Goal: Information Seeking & Learning: Learn about a topic

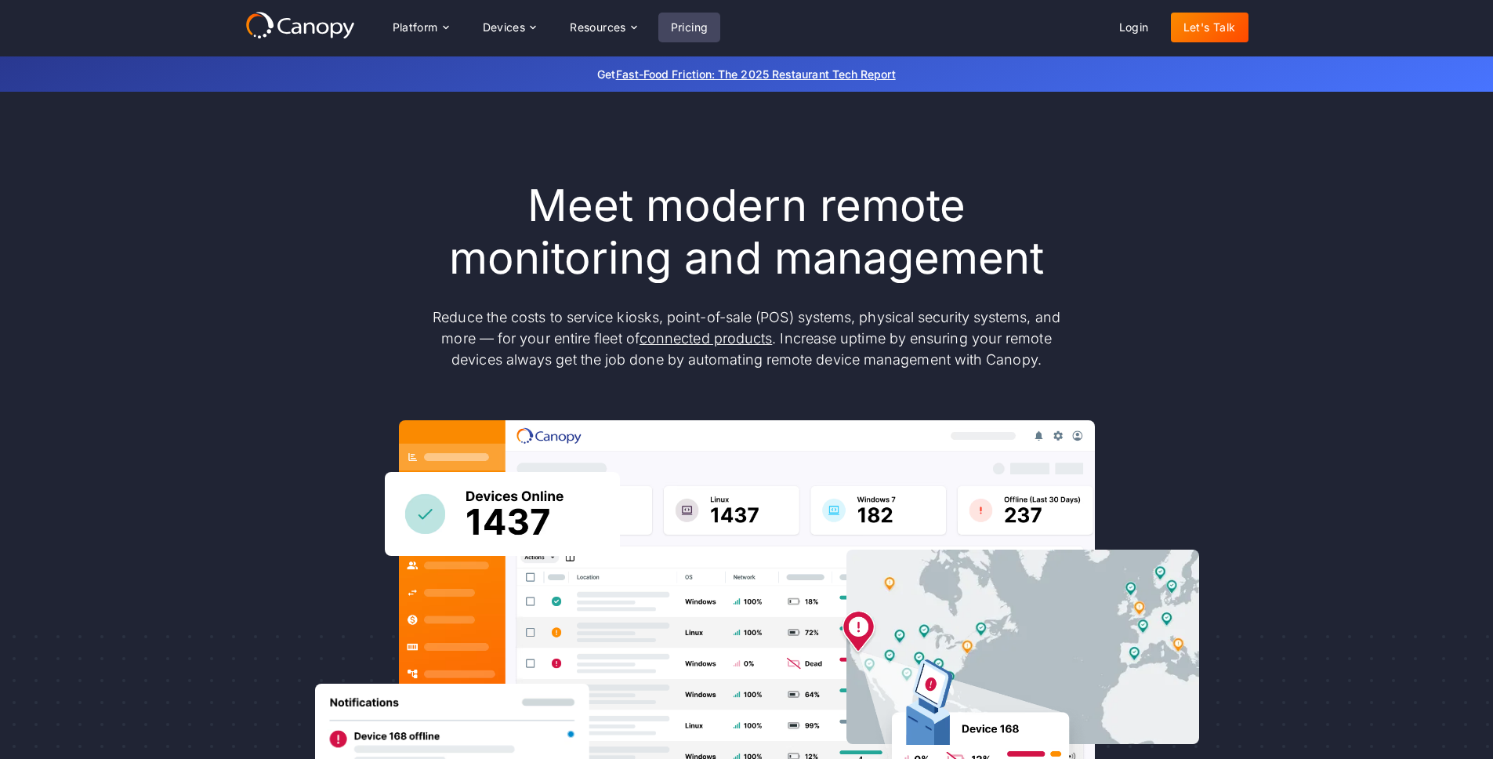
click at [707, 29] on link "Pricing" at bounding box center [689, 28] width 63 height 30
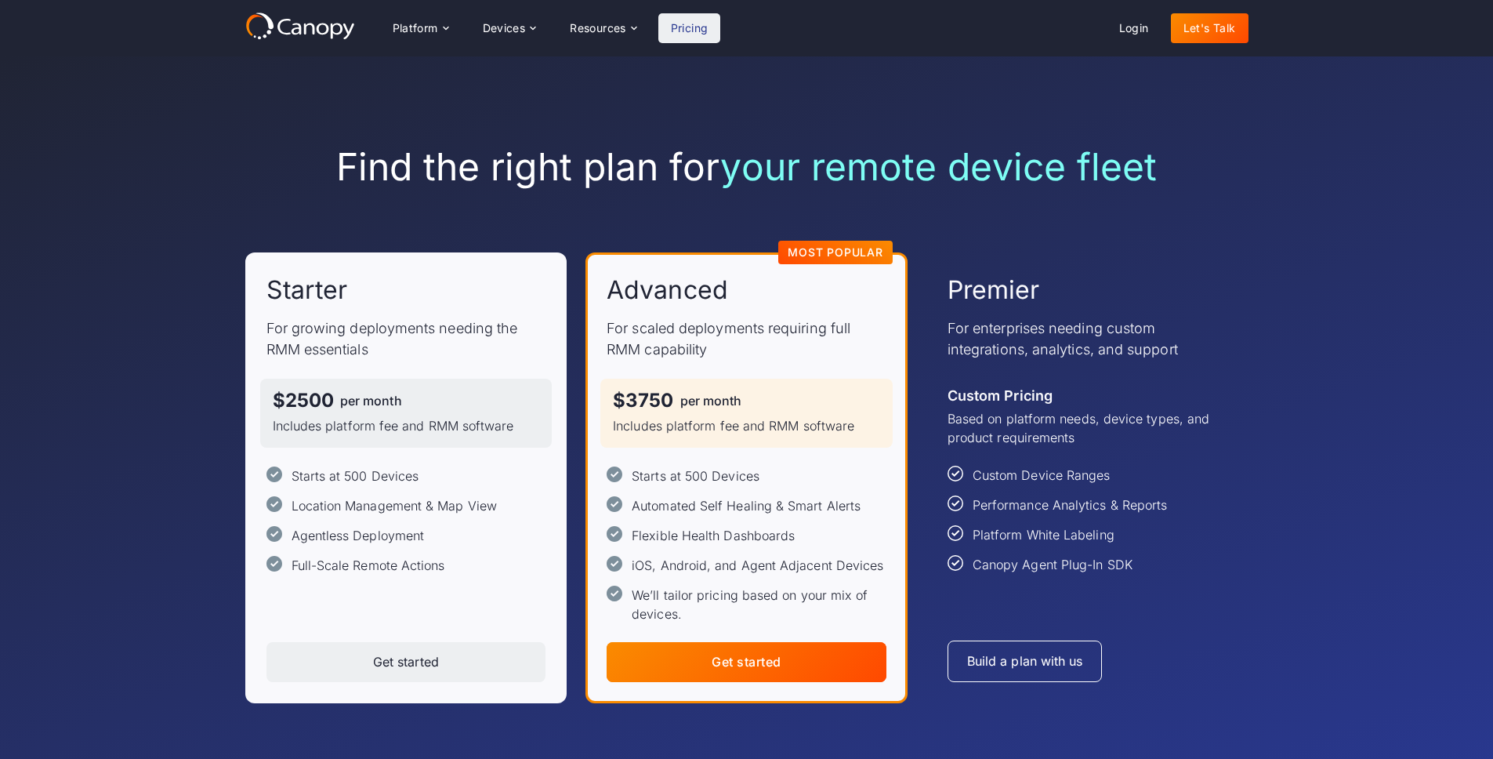
click at [193, 401] on div "Find the right plan for your remote device fleet Starter For growing deployment…" at bounding box center [746, 423] width 1493 height 735
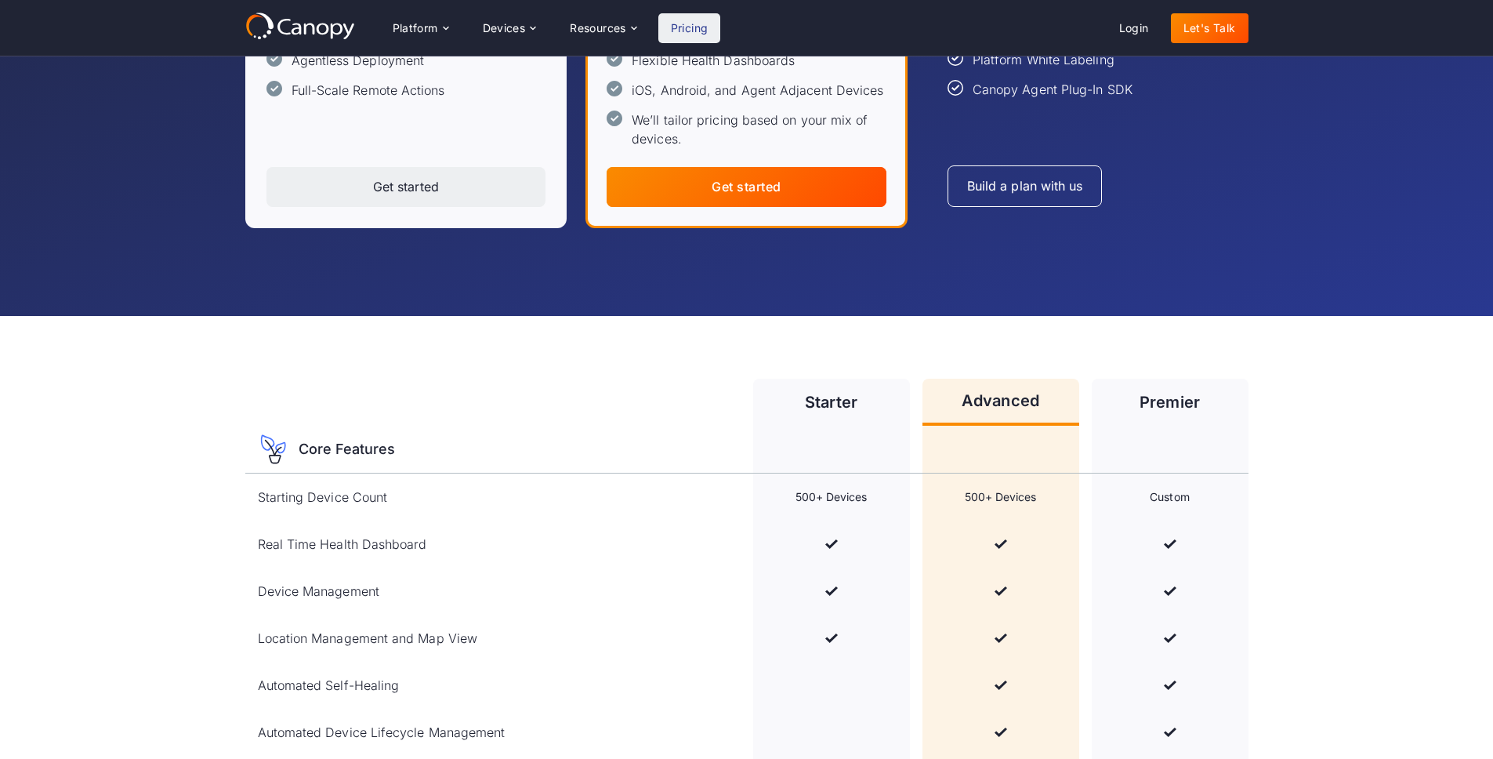
scroll to position [465, 0]
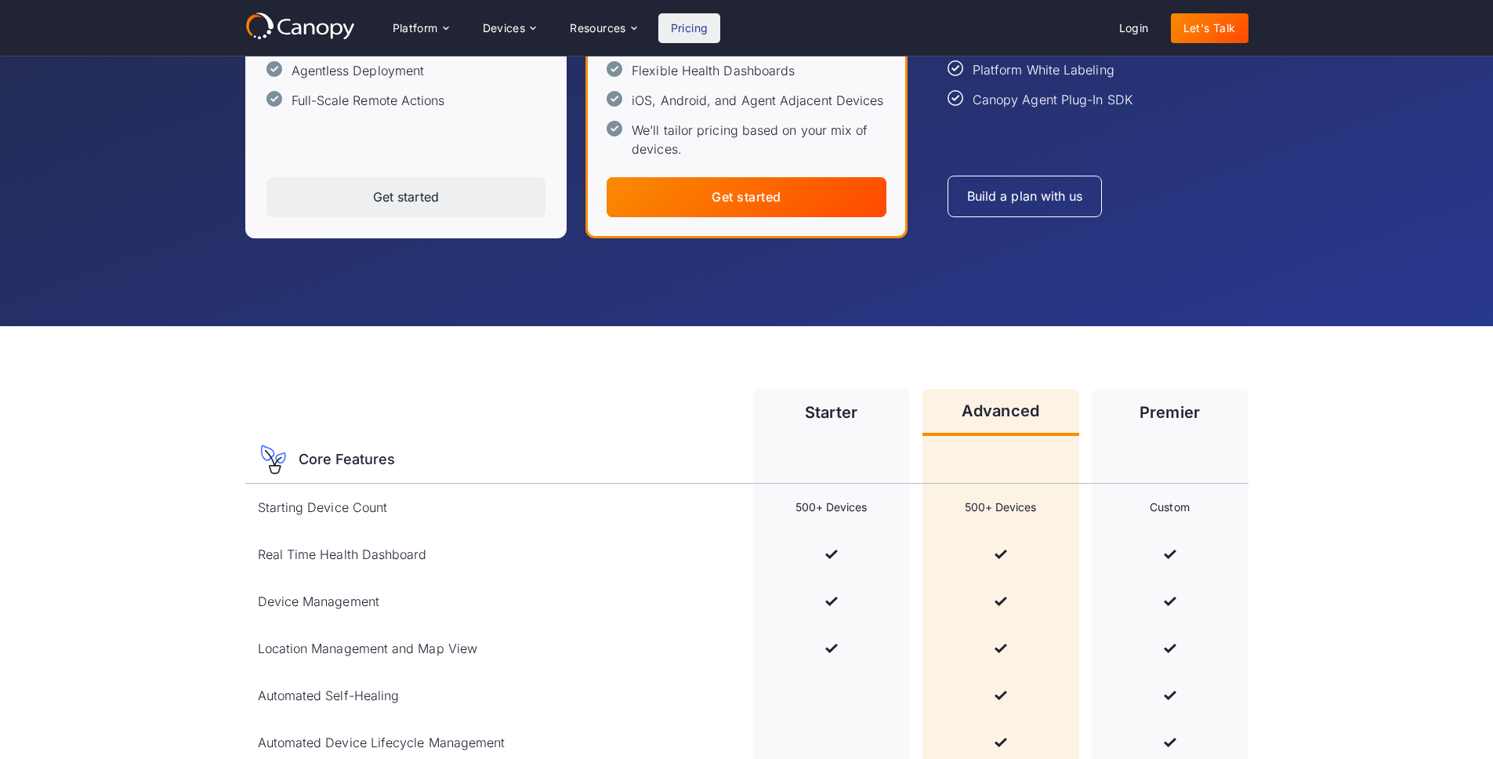
click at [1119, 415] on div "Premier" at bounding box center [1170, 412] width 157 height 47
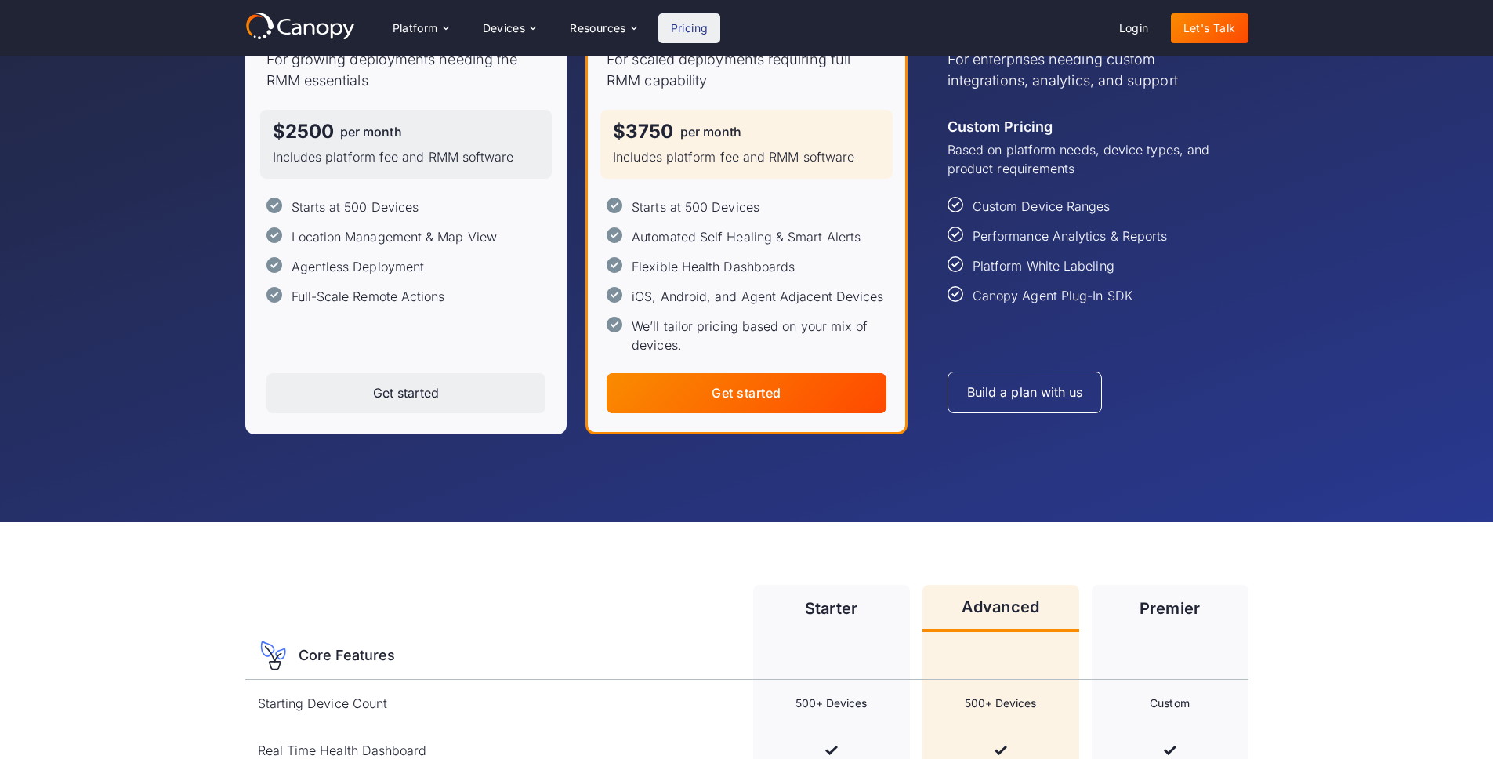
scroll to position [0, 0]
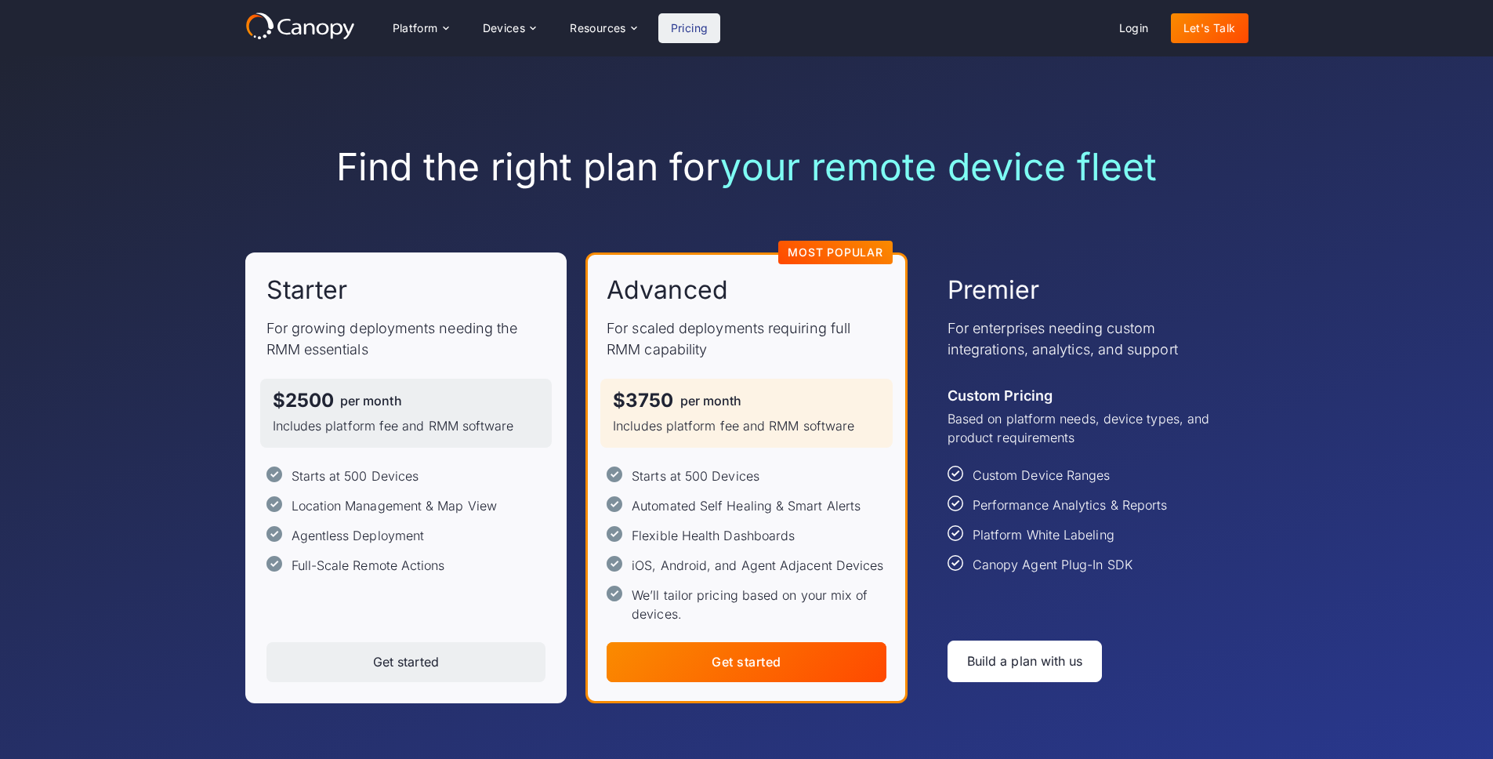
click at [1009, 666] on div "Build a plan with us" at bounding box center [1025, 661] width 116 height 15
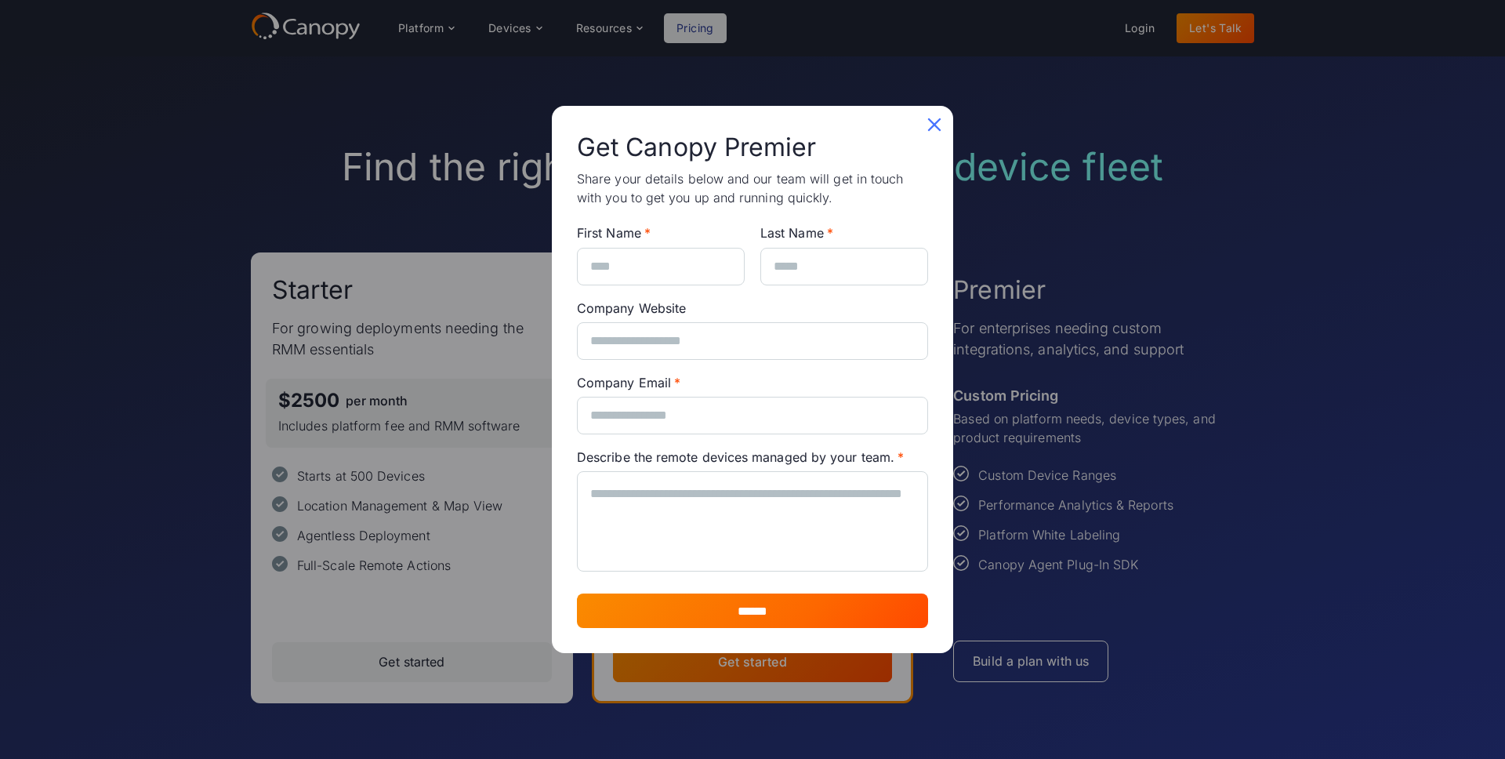
click at [934, 116] on icon at bounding box center [934, 124] width 25 height 25
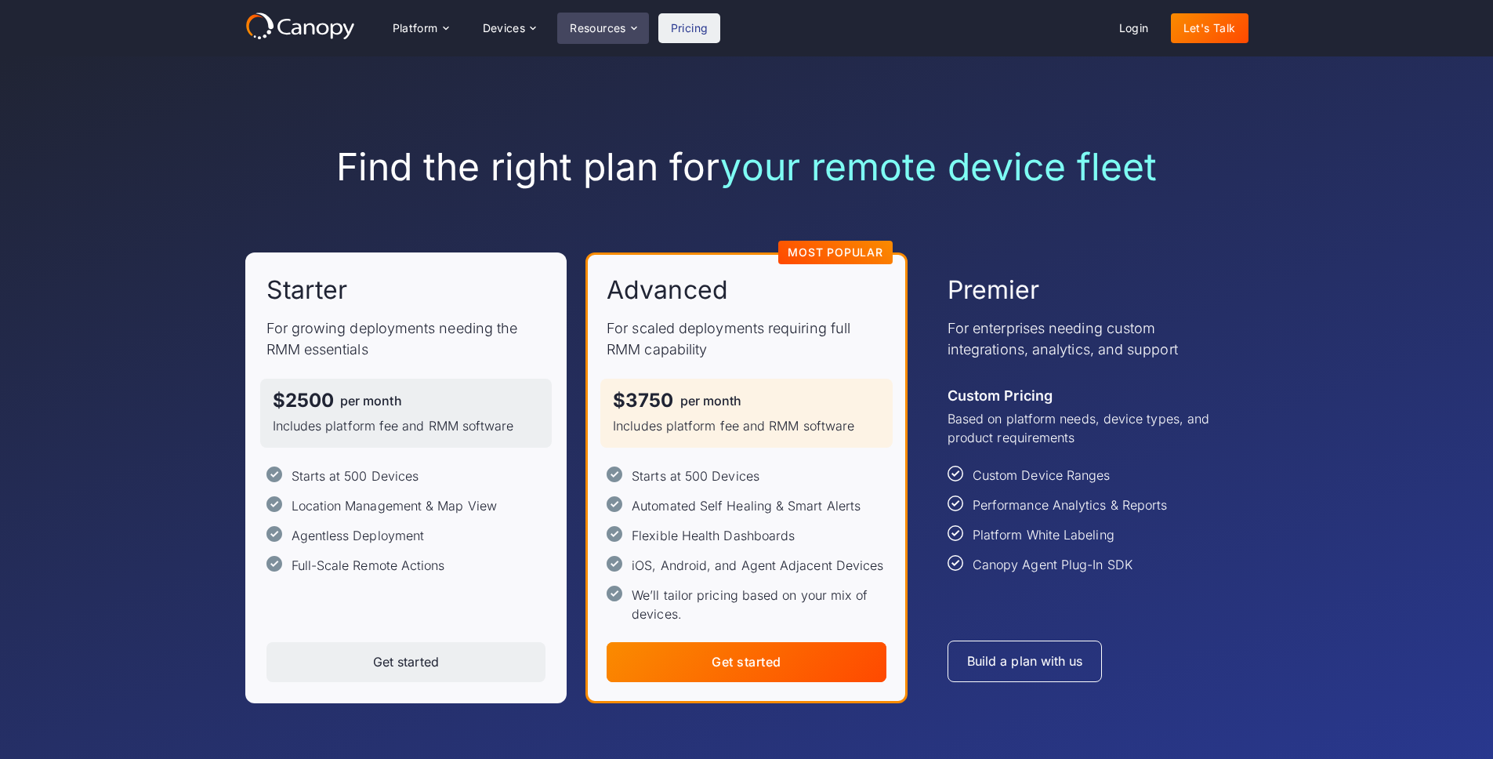
click at [633, 25] on icon at bounding box center [634, 28] width 13 height 13
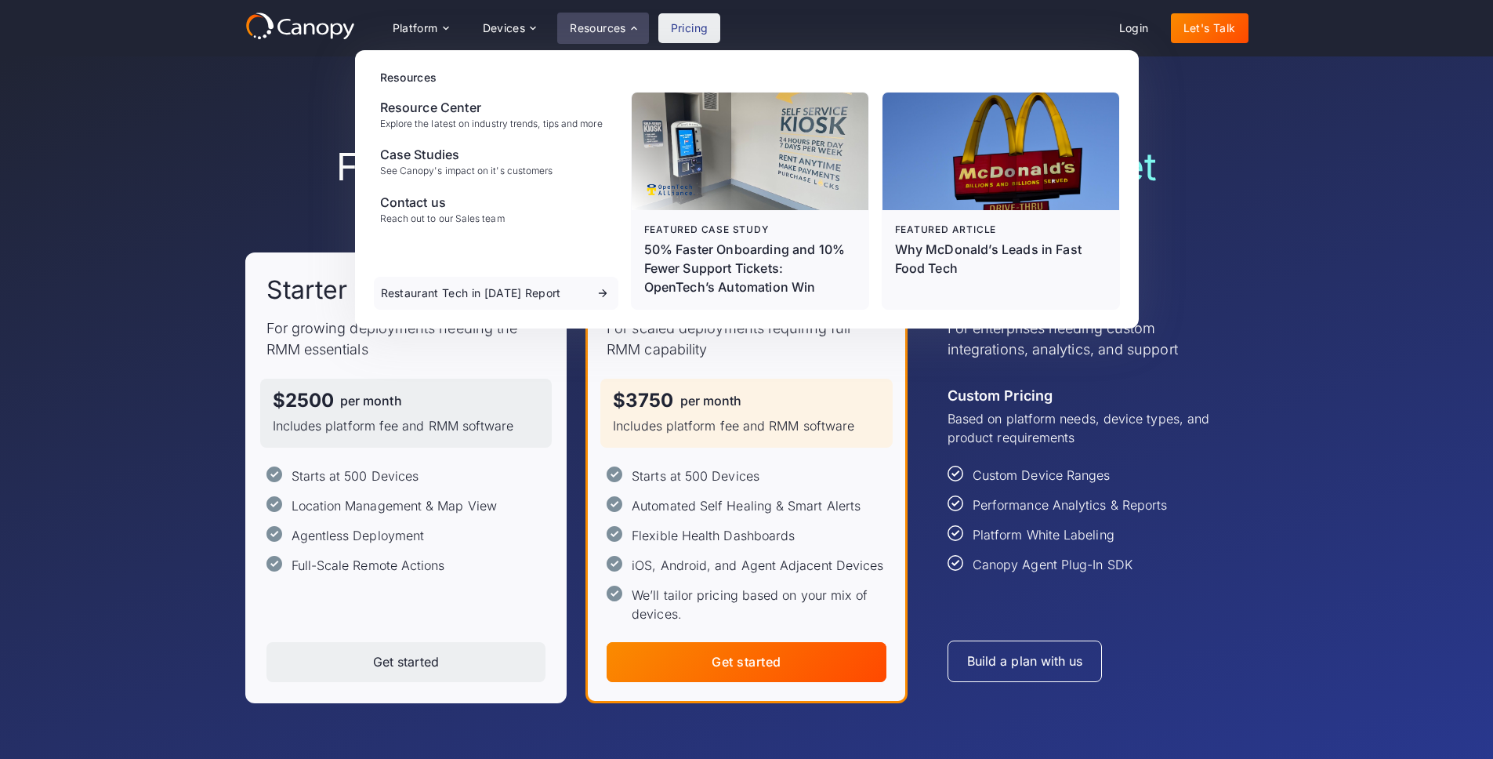
click at [1451, 223] on div "Find the right plan for your remote device fleet Starter For growing deployment…" at bounding box center [746, 423] width 1493 height 735
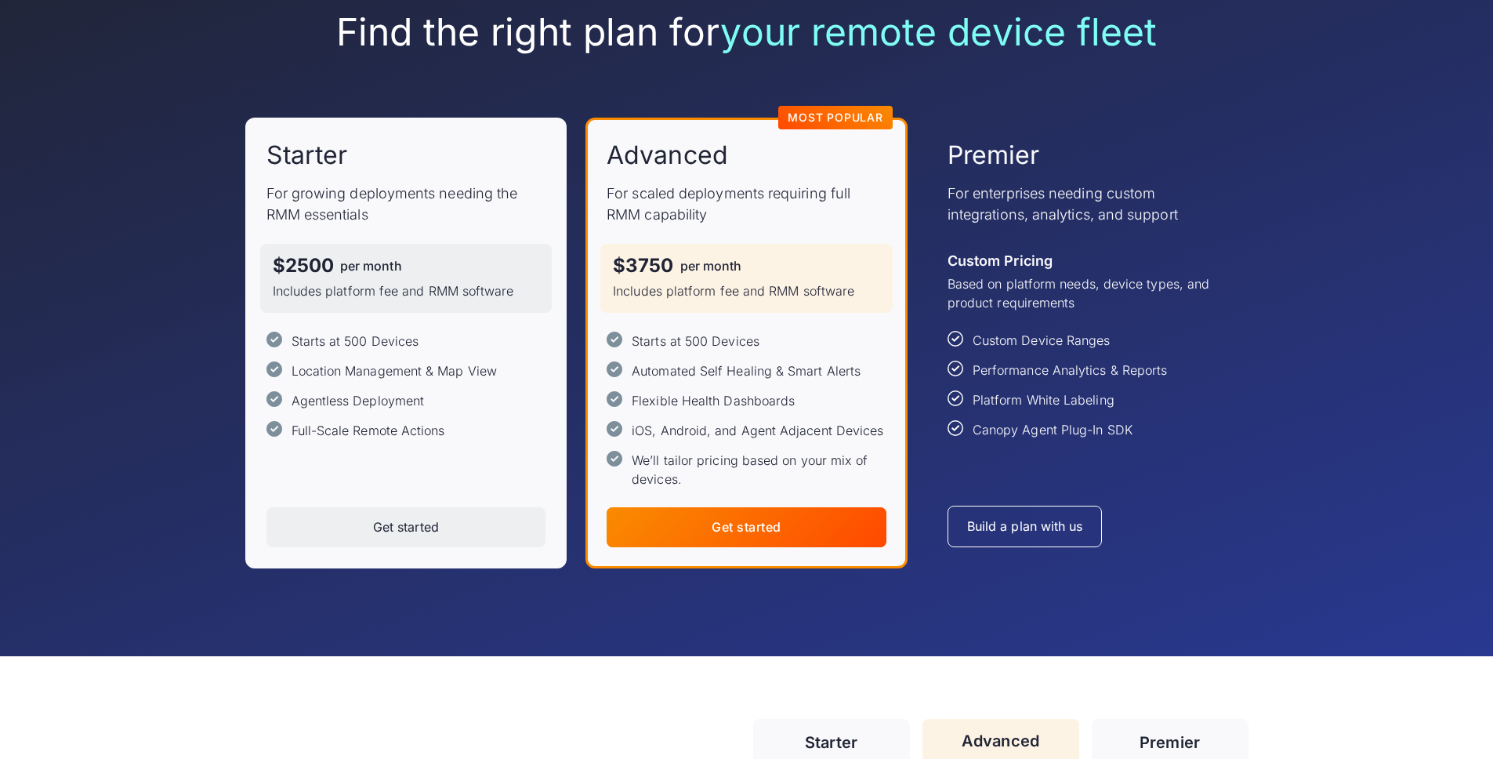
scroll to position [136, 0]
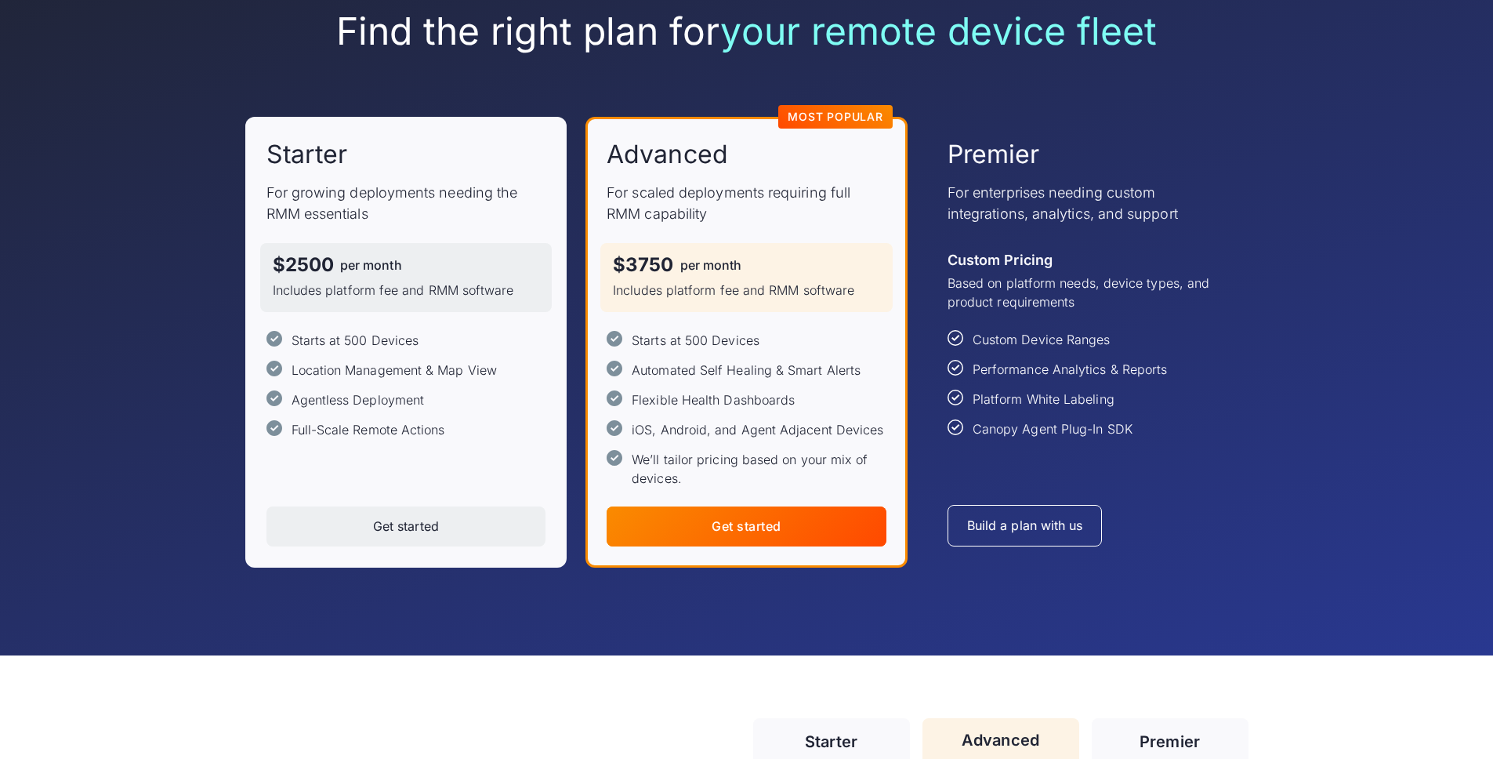
click at [691, 531] on div at bounding box center [747, 526] width 280 height 40
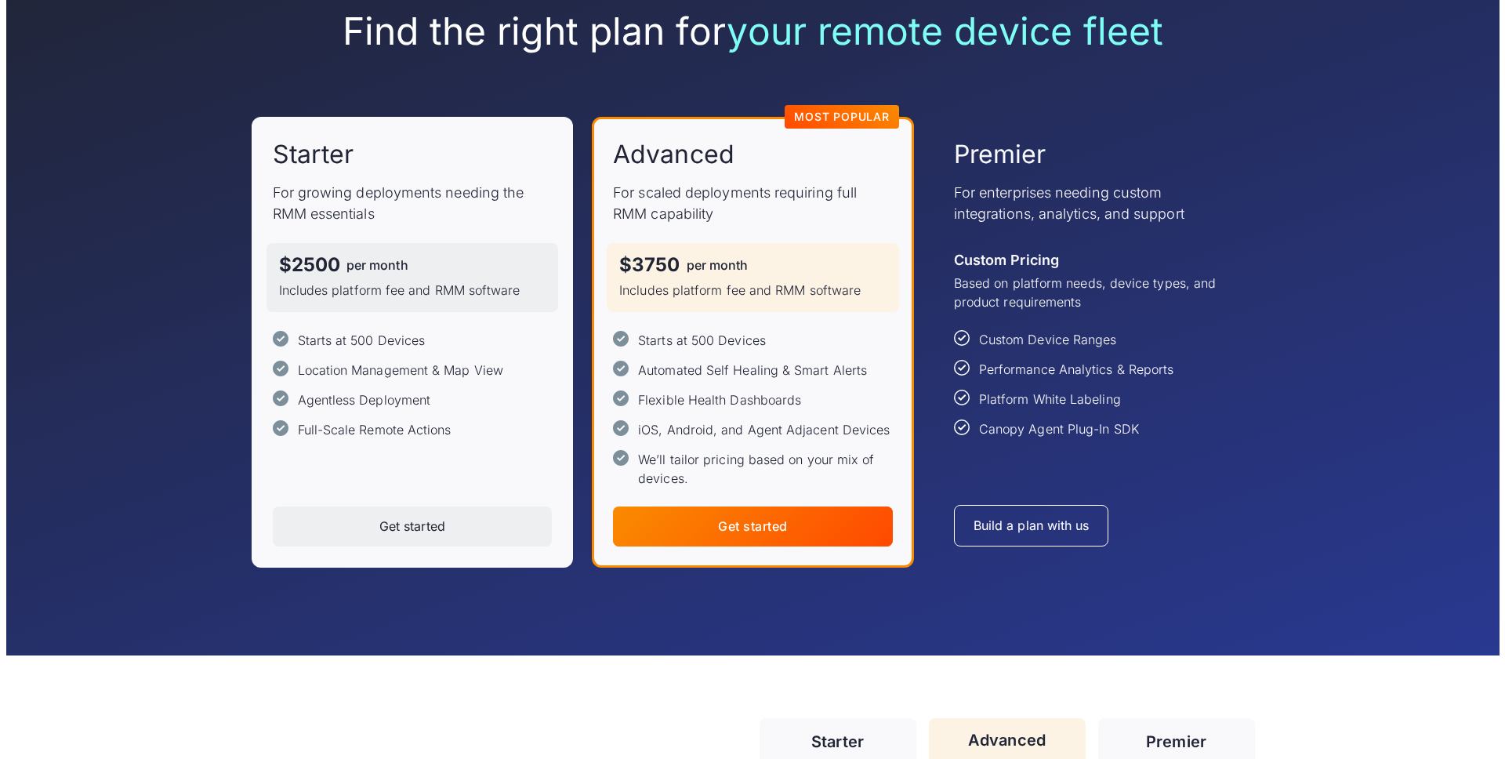
scroll to position [0, 0]
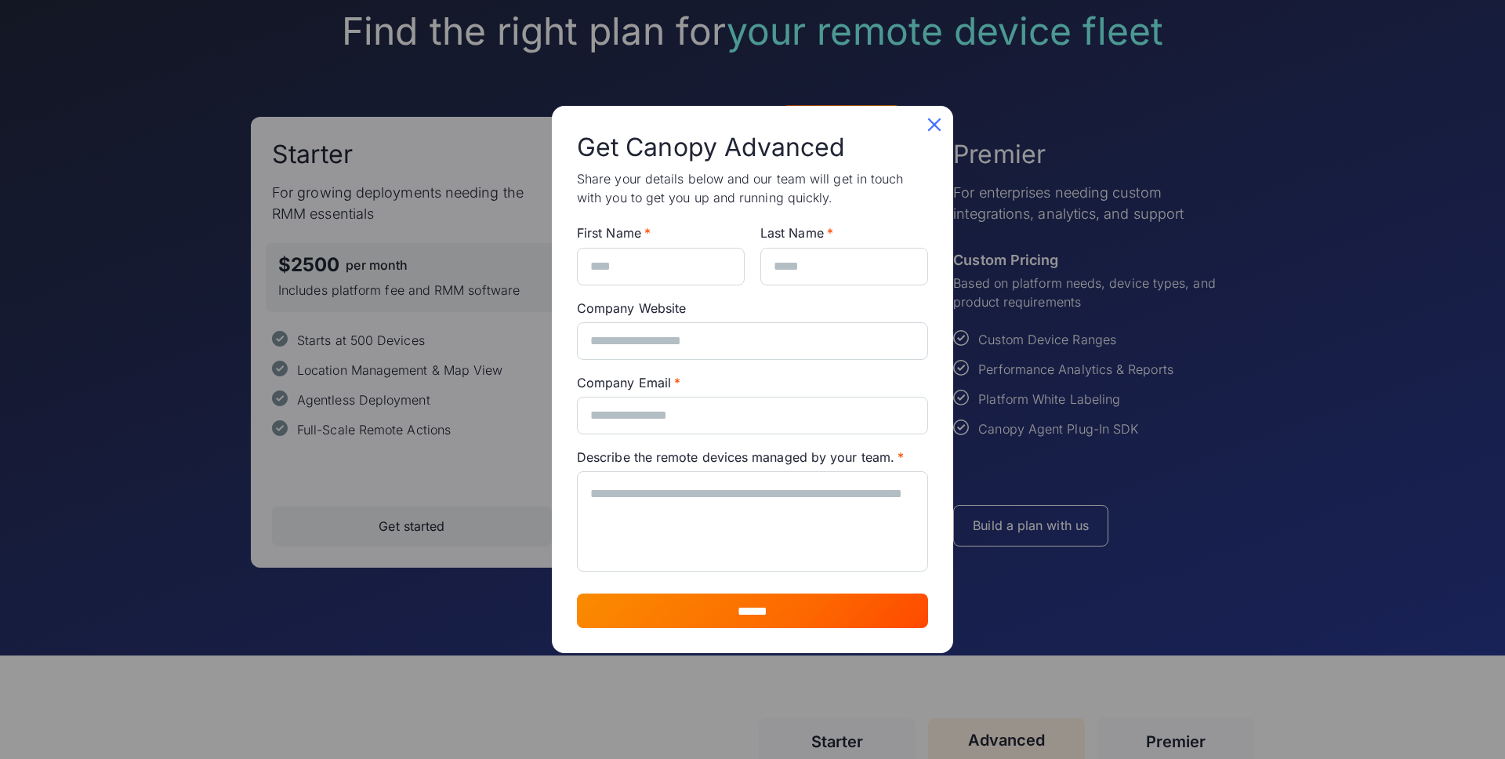
click at [933, 121] on icon at bounding box center [934, 124] width 13 height 13
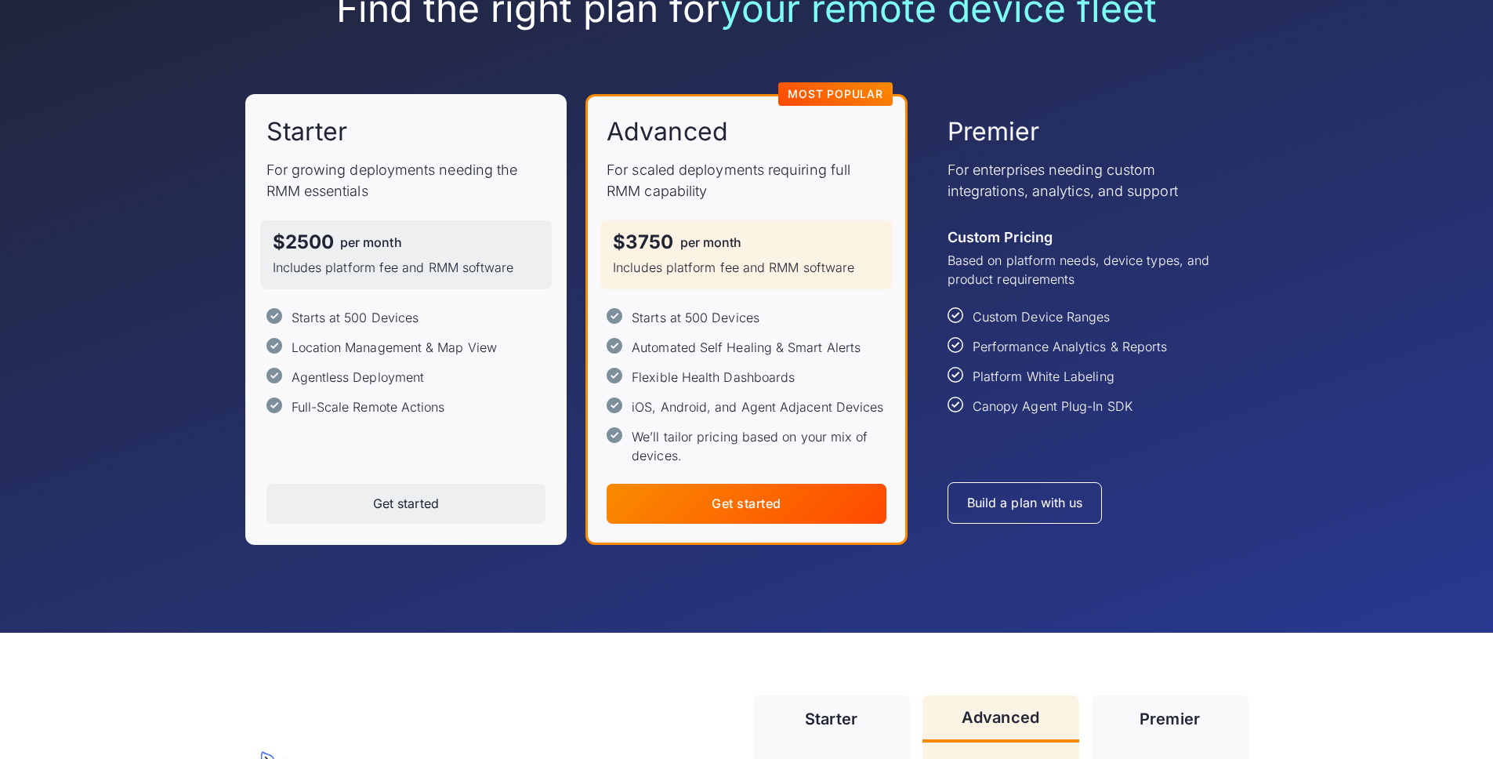
scroll to position [161, 0]
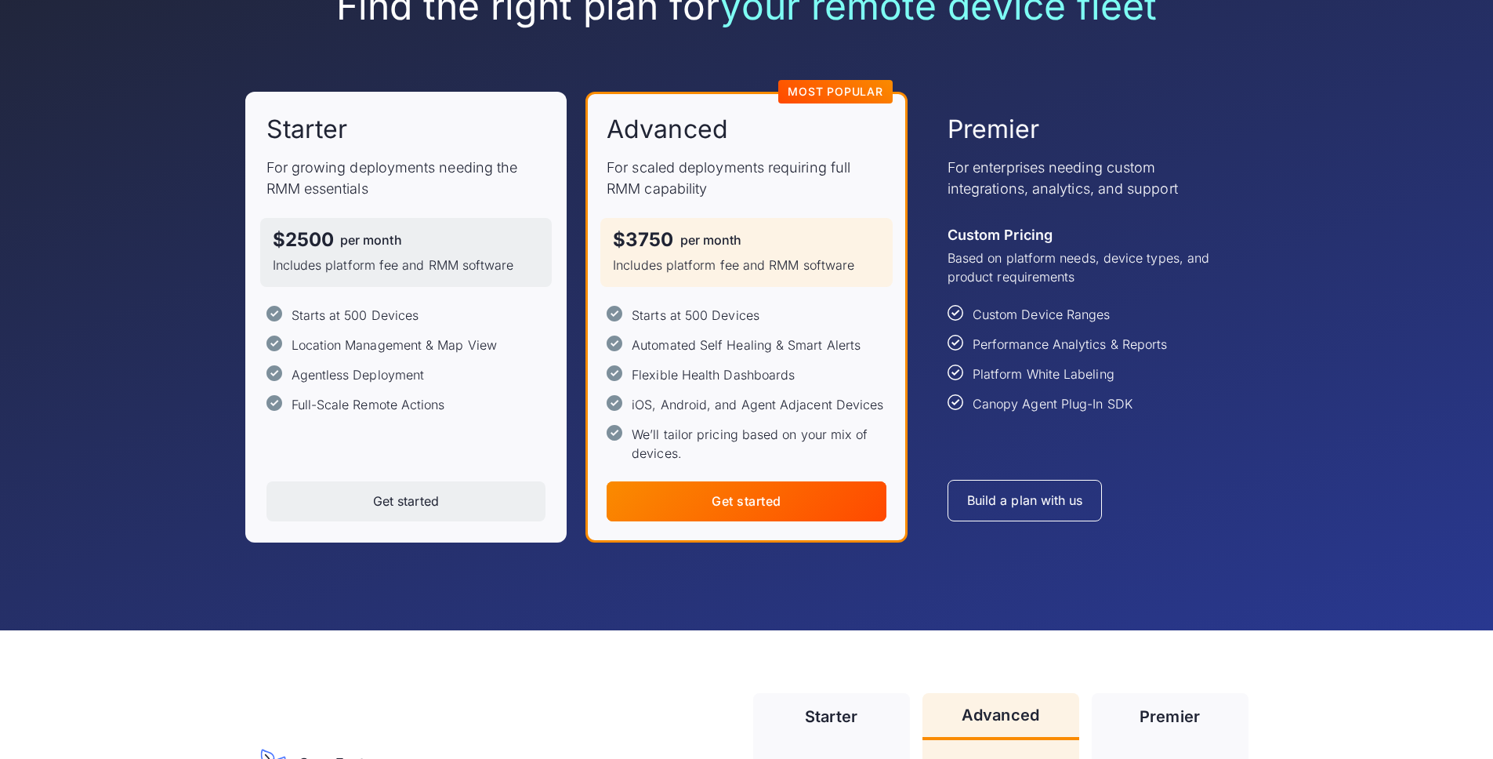
click at [354, 234] on div "per month" at bounding box center [371, 240] width 62 height 13
click at [347, 266] on p "Includes platform fee and RMM software" at bounding box center [406, 265] width 267 height 19
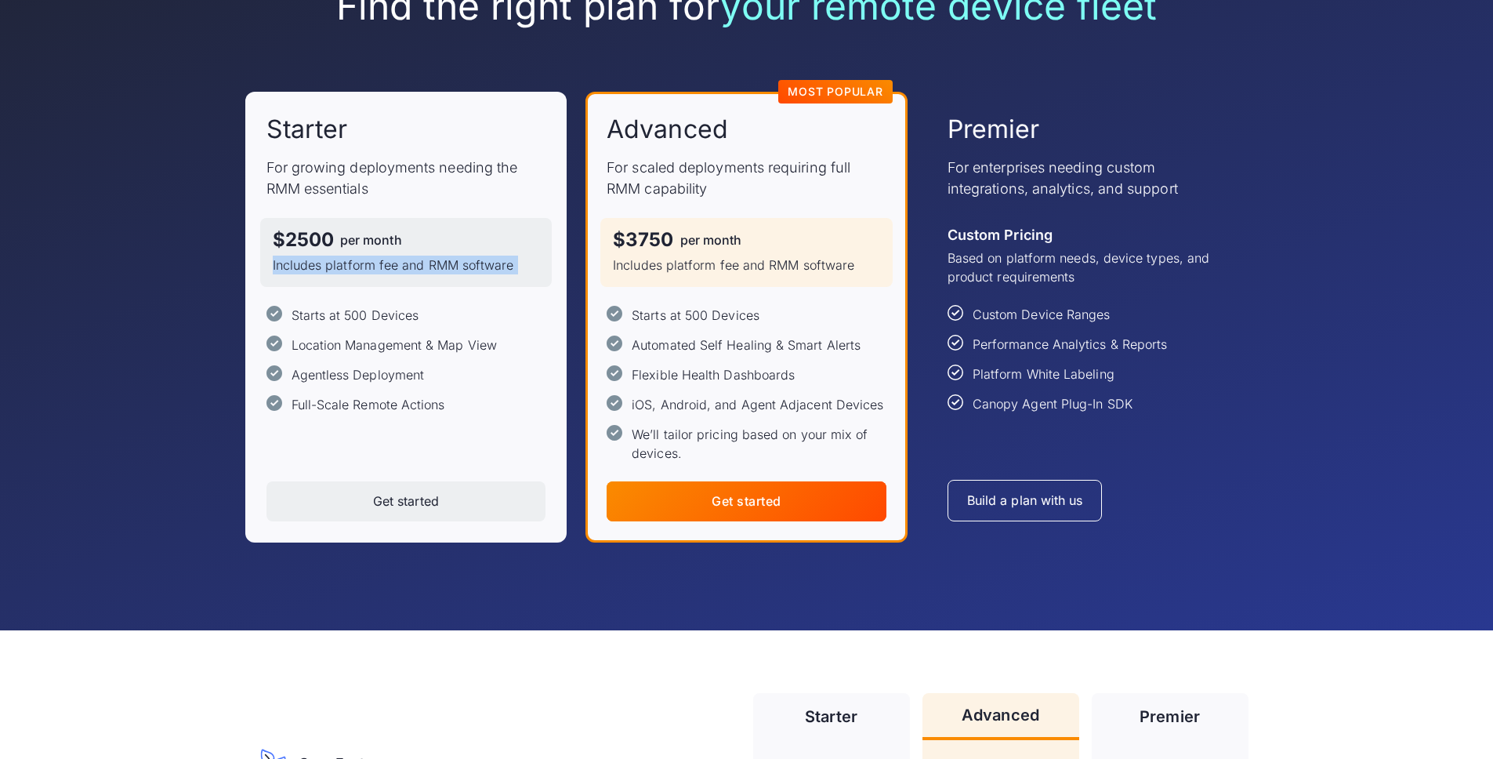
click at [347, 266] on p "Includes platform fee and RMM software" at bounding box center [406, 265] width 267 height 19
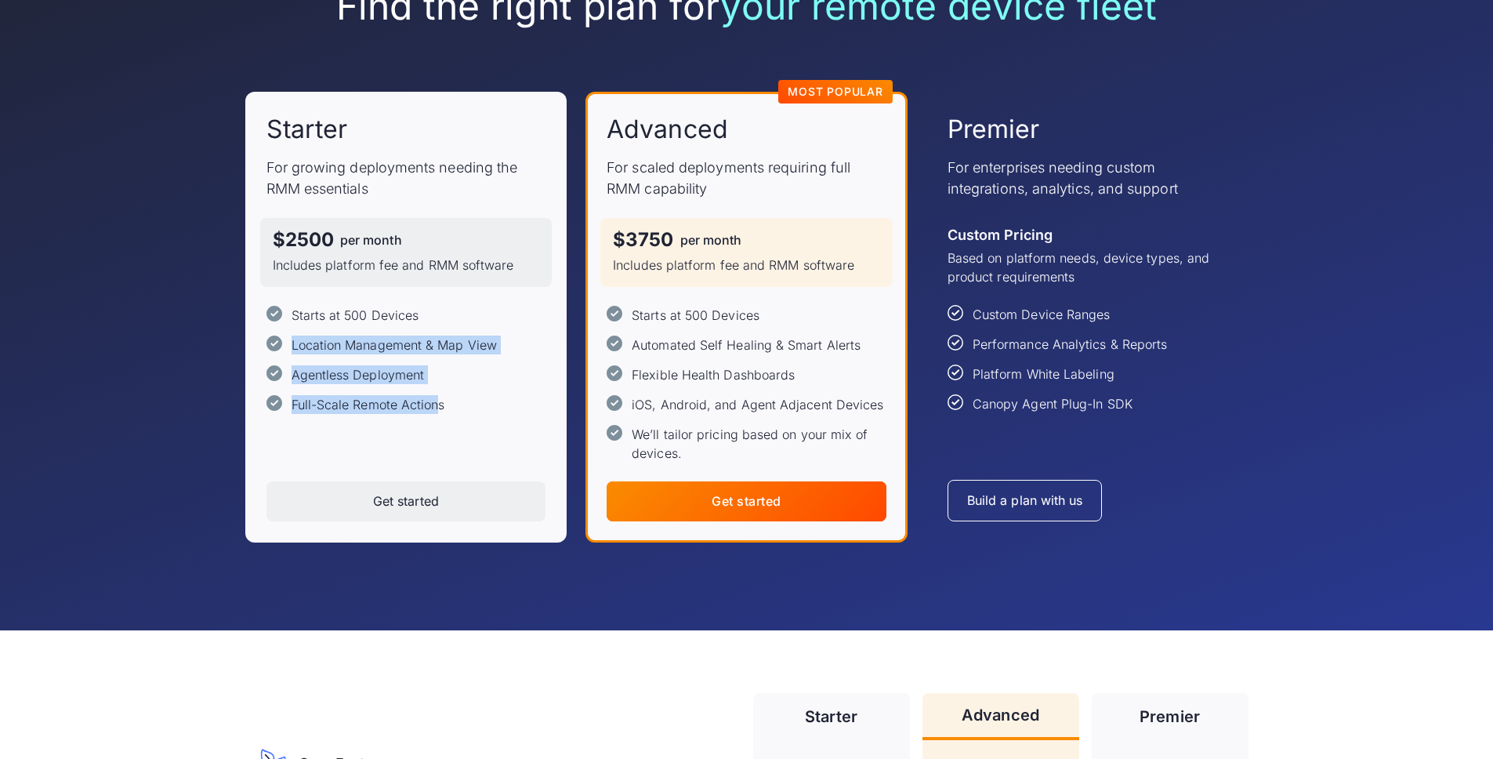
drag, startPoint x: 288, startPoint y: 343, endPoint x: 442, endPoint y: 408, distance: 166.9
click at [442, 408] on div "Starts at 500 Devices Location Management & Map View Agentless Deployment Full-…" at bounding box center [407, 360] width 280 height 108
click at [442, 408] on div "Full-Scale Remote Actions" at bounding box center [369, 404] width 154 height 19
drag, startPoint x: 453, startPoint y: 408, endPoint x: 273, endPoint y: 303, distance: 208.3
click at [273, 303] on div "$2500 per month Includes platform fee and RMM software Starts at 500 Devices Lo…" at bounding box center [407, 316] width 280 height 196
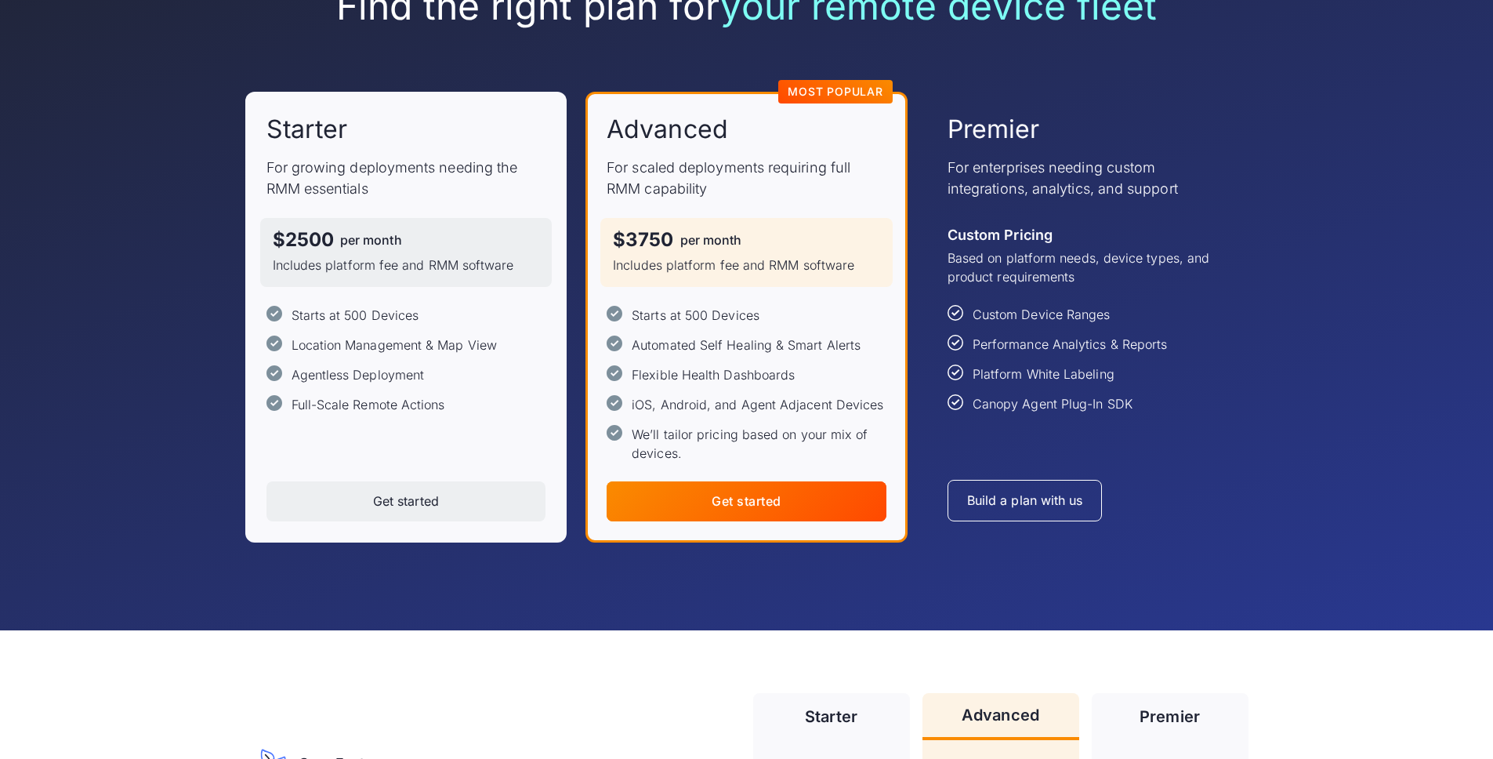
click at [273, 303] on div "$2500 per month Includes platform fee and RMM software Starts at 500 Devices Lo…" at bounding box center [407, 316] width 280 height 196
click at [74, 86] on div "Find the right plan for your remote device fleet Starter For growing deployment…" at bounding box center [746, 263] width 1493 height 735
click at [1315, 488] on div "Find the right plan for your remote device fleet Starter For growing deployment…" at bounding box center [746, 263] width 1493 height 735
click at [1321, 390] on div "Find the right plan for your remote device fleet Starter For growing deployment…" at bounding box center [746, 263] width 1493 height 735
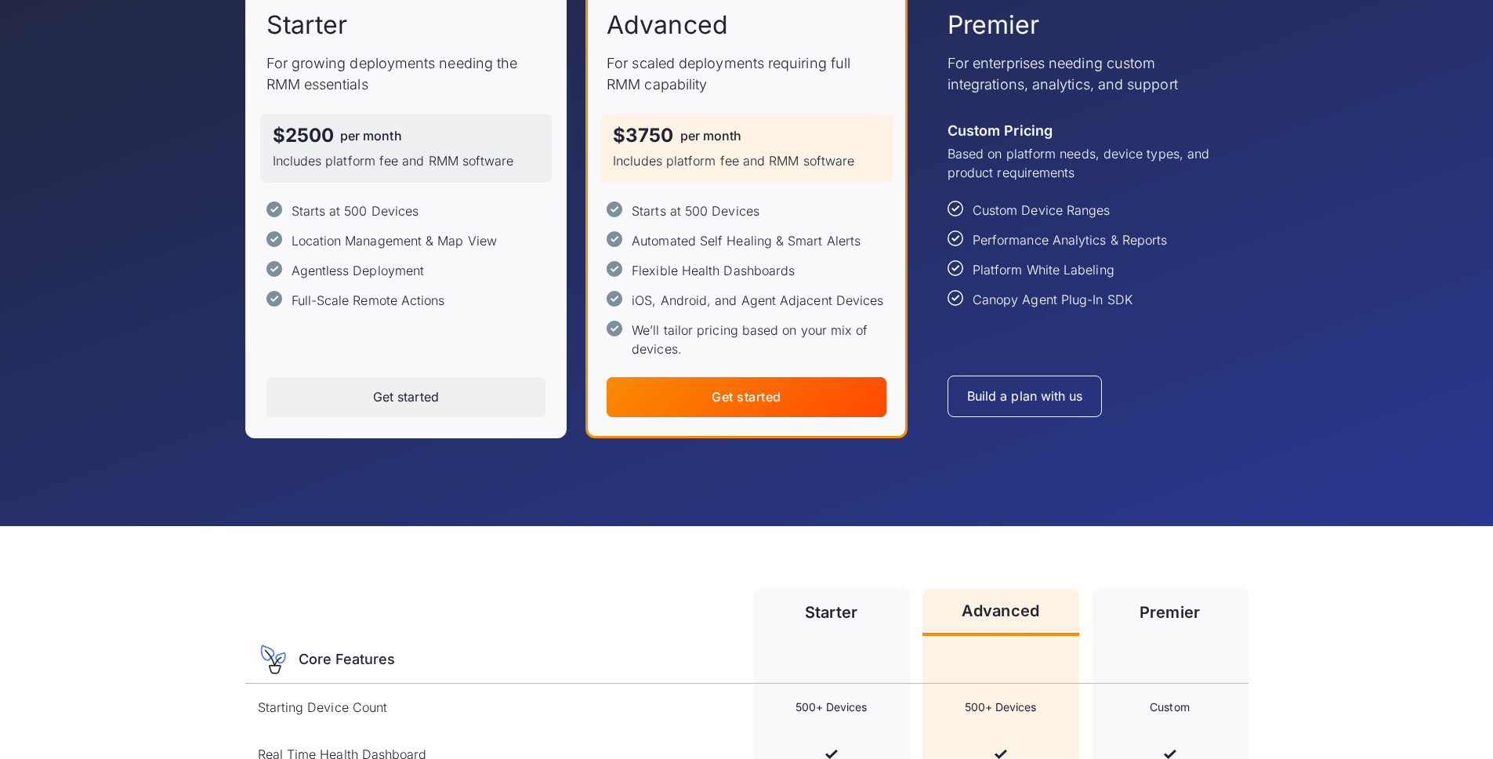
scroll to position [270, 0]
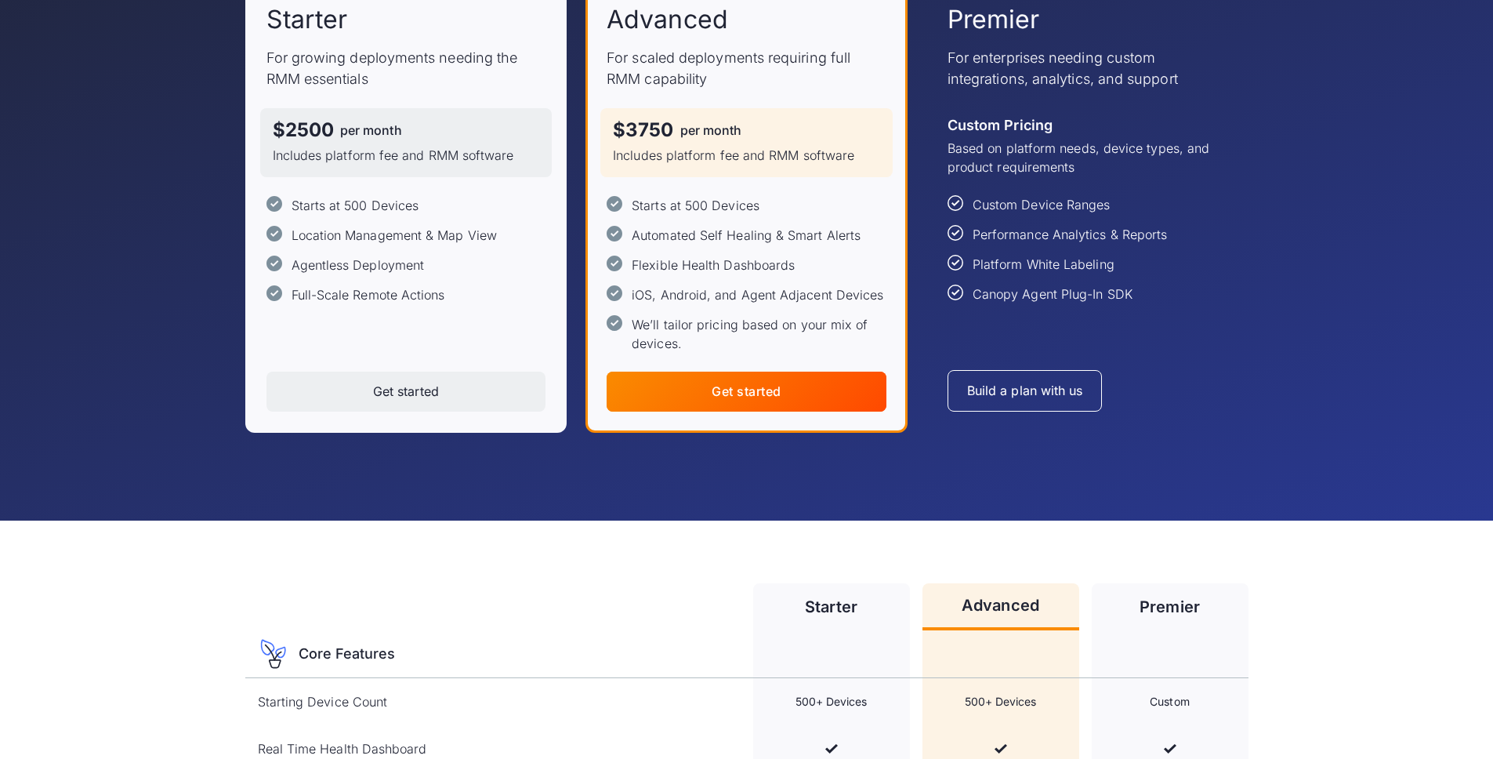
click at [443, 229] on div "Location Management & Map View" at bounding box center [394, 235] width 205 height 19
drag, startPoint x: 634, startPoint y: 208, endPoint x: 747, endPoint y: 205, distance: 112.9
click at [747, 205] on div "Starts at 500 Devices" at bounding box center [696, 205] width 128 height 19
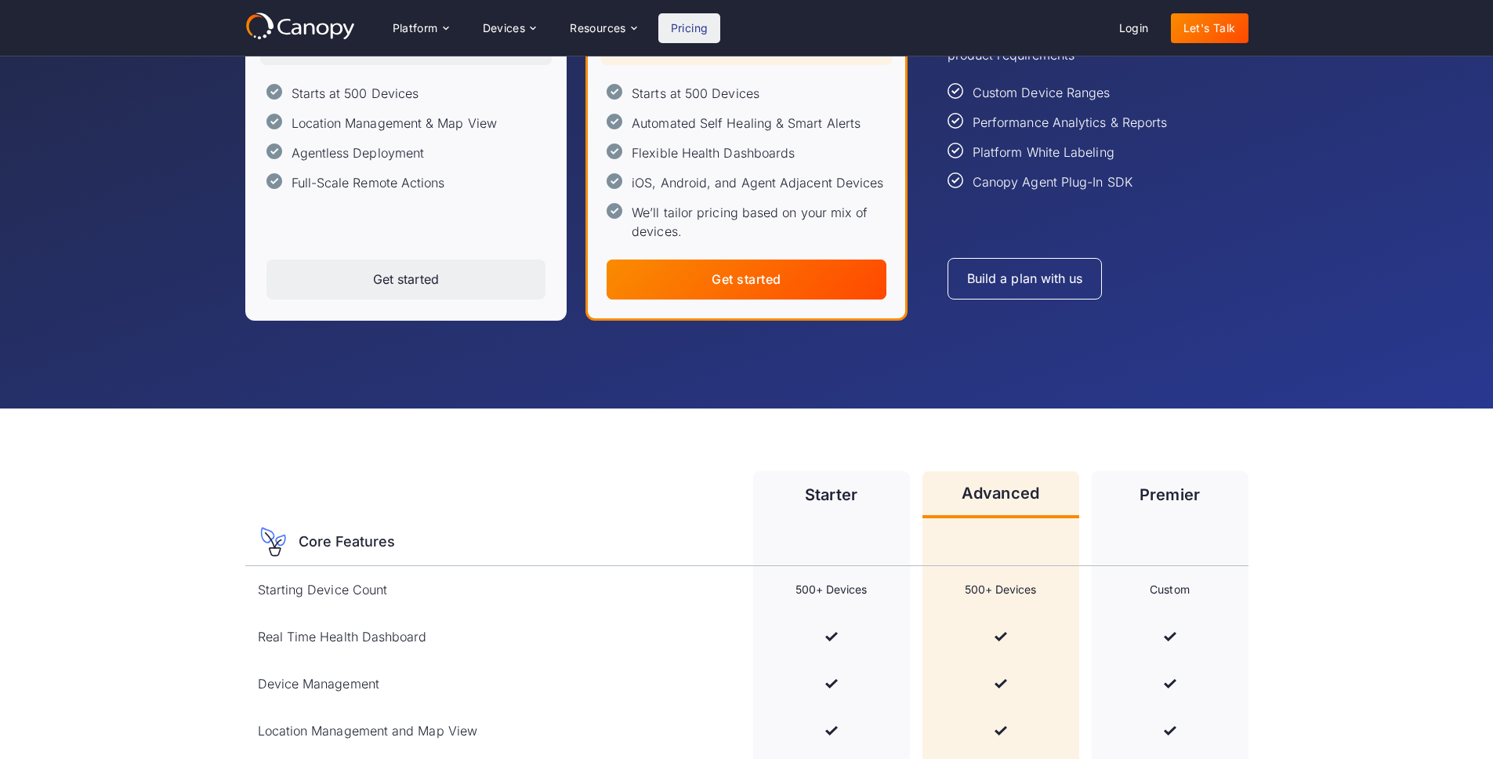
scroll to position [143, 0]
